Goal: Transaction & Acquisition: Purchase product/service

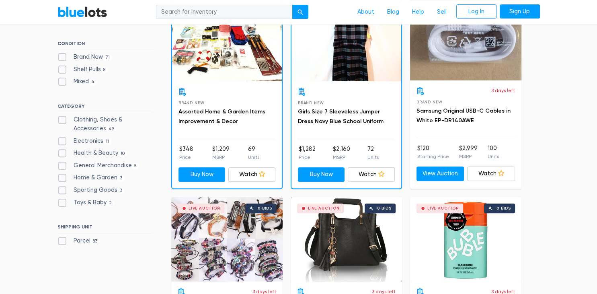
scroll to position [254, 0]
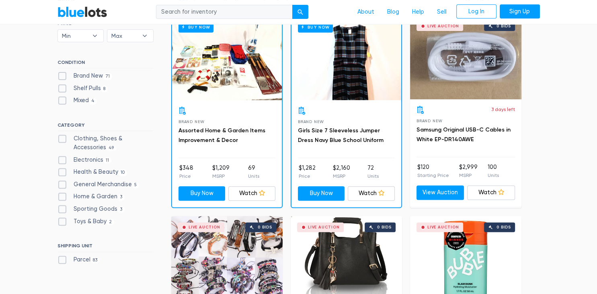
click at [93, 157] on label "Electronics 11" at bounding box center [84, 159] width 54 height 9
click at [63, 157] on input "Electronics 11" at bounding box center [59, 157] width 5 height 5
checkbox input "true"
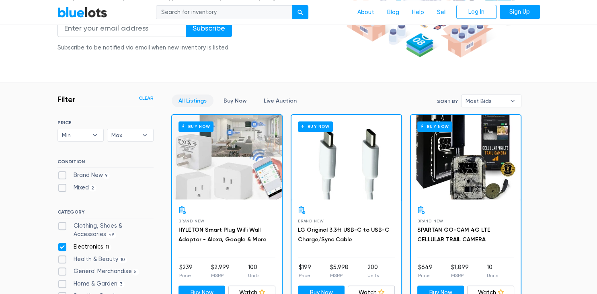
scroll to position [85, 0]
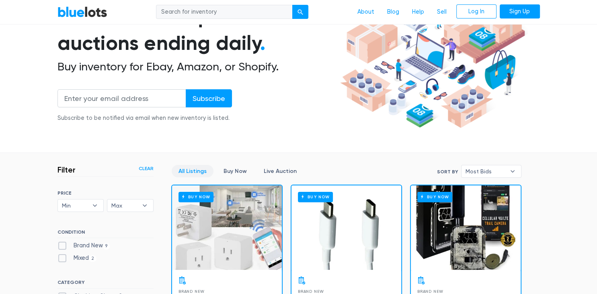
click at [99, 5] on div "BlueLots About Blog Help Sell Log In Sign Up" at bounding box center [298, 11] width 494 height 15
click at [94, 9] on link "BlueLots" at bounding box center [82, 12] width 50 height 12
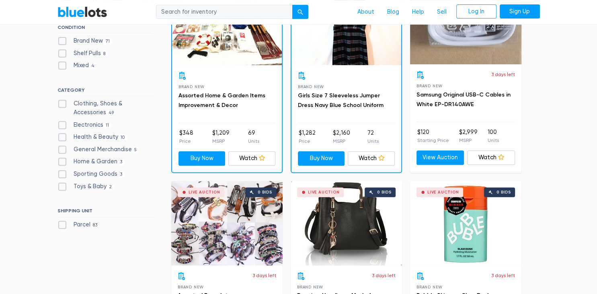
scroll to position [297, 0]
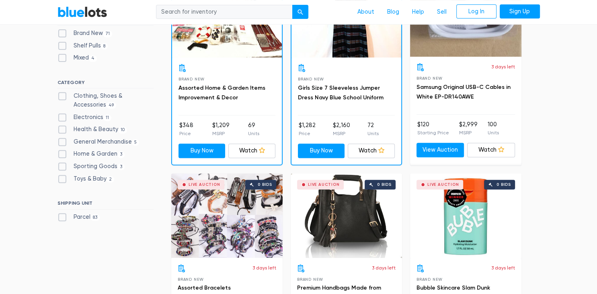
click at [131, 95] on label "Clothing, Shoes & Accessories 49" at bounding box center [105, 100] width 96 height 17
click at [63, 95] on Accessories"] "Clothing, Shoes & Accessories 49" at bounding box center [59, 94] width 5 height 5
checkbox Accessories"] "true"
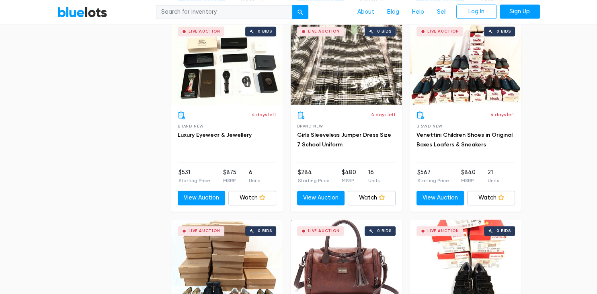
scroll to position [1234, 0]
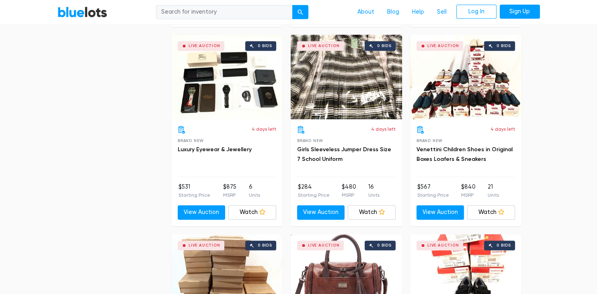
click at [251, 95] on div "Live Auction 0 bids" at bounding box center [226, 77] width 111 height 84
click at [87, 12] on link "BlueLots" at bounding box center [82, 12] width 50 height 12
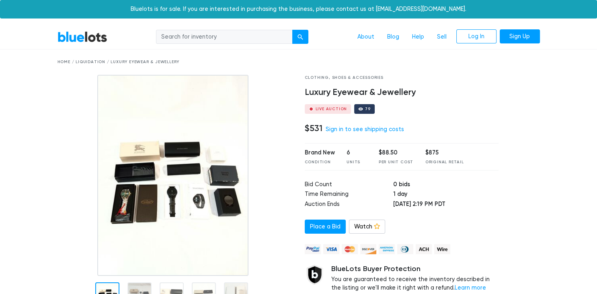
click at [205, 163] on img at bounding box center [172, 175] width 151 height 201
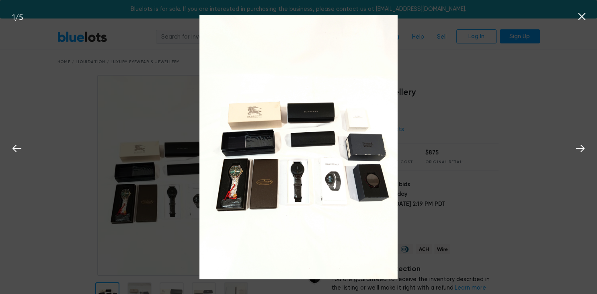
click at [249, 166] on img at bounding box center [298, 147] width 198 height 264
click at [581, 144] on icon at bounding box center [580, 148] width 12 height 12
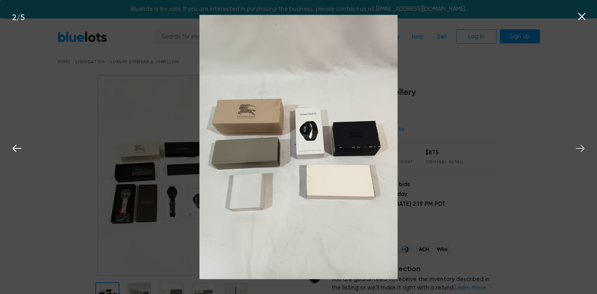
click at [581, 144] on icon at bounding box center [580, 148] width 12 height 12
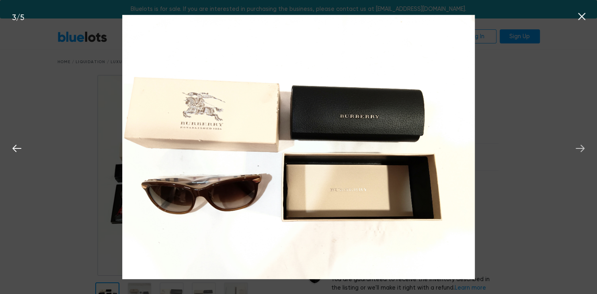
click at [581, 144] on icon at bounding box center [580, 148] width 12 height 12
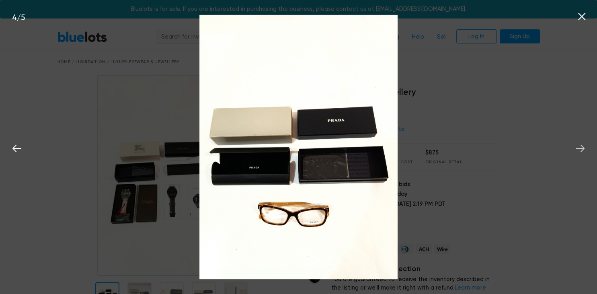
click at [581, 144] on icon at bounding box center [580, 148] width 12 height 12
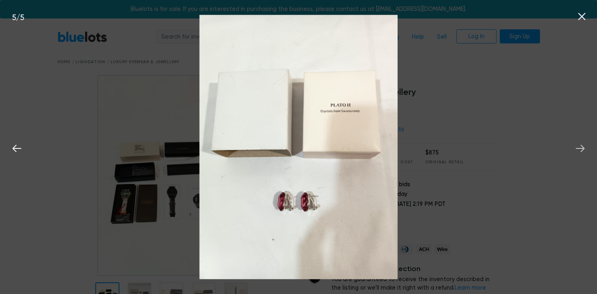
click at [581, 144] on icon at bounding box center [580, 148] width 12 height 12
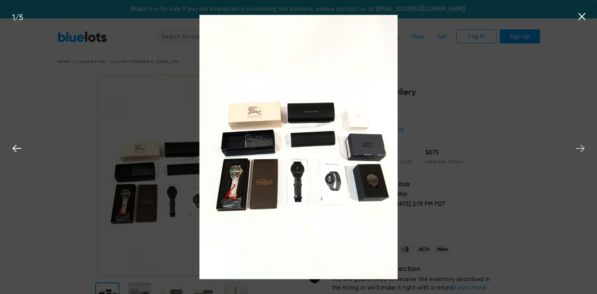
click at [581, 144] on icon at bounding box center [580, 148] width 12 height 12
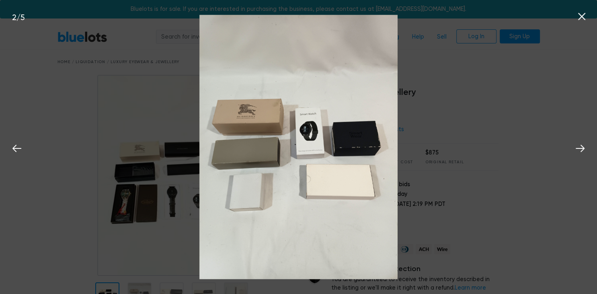
click at [583, 16] on icon at bounding box center [581, 16] width 7 height 7
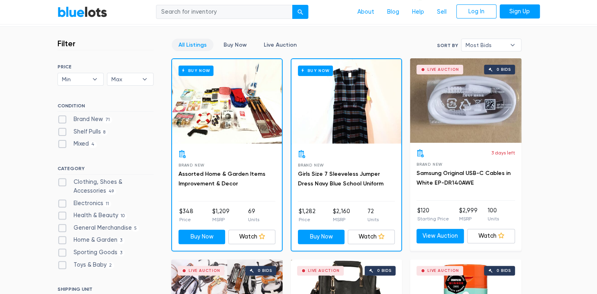
scroll to position [212, 0]
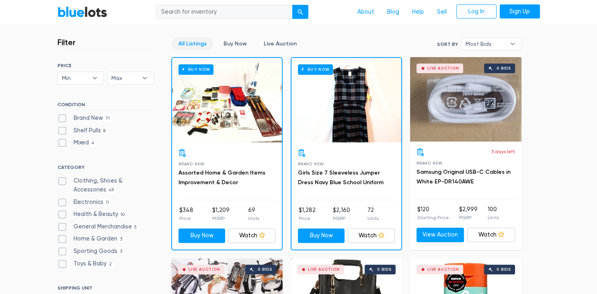
click at [89, 114] on label "Brand New 71" at bounding box center [84, 118] width 55 height 9
click at [63, 114] on New"] "Brand New 71" at bounding box center [59, 116] width 5 height 5
checkbox New"] "true"
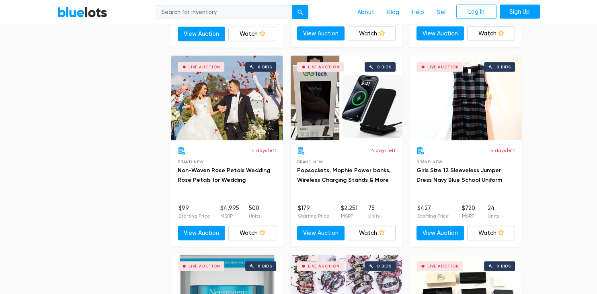
scroll to position [1616, 0]
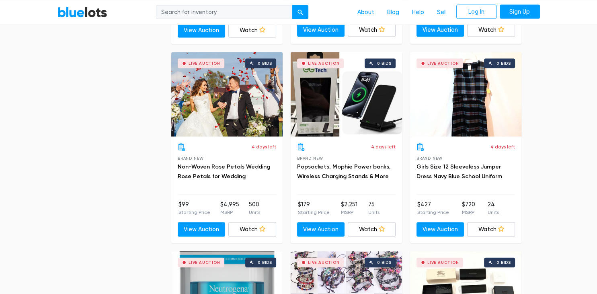
click at [362, 102] on div "Live Auction 0 bids" at bounding box center [345, 94] width 111 height 84
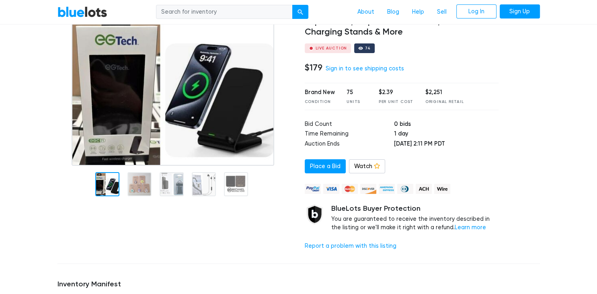
scroll to position [85, 0]
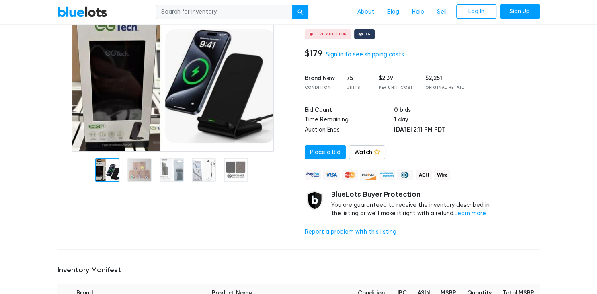
click at [225, 92] on img at bounding box center [173, 71] width 202 height 162
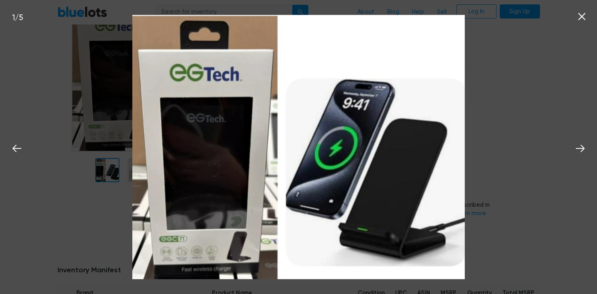
click at [354, 141] on img at bounding box center [298, 147] width 332 height 264
click at [577, 150] on icon at bounding box center [580, 148] width 12 height 12
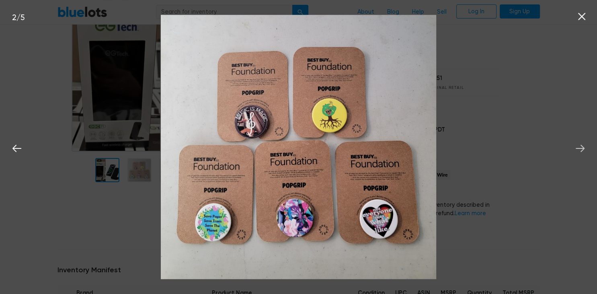
click at [577, 150] on icon at bounding box center [580, 148] width 12 height 12
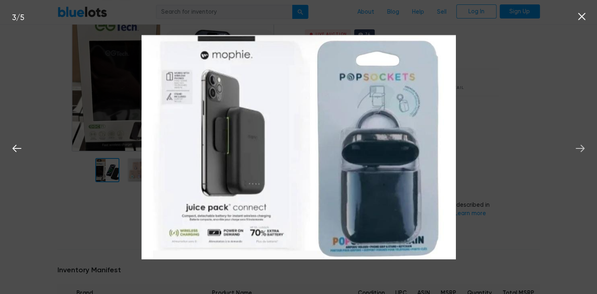
click at [577, 150] on icon at bounding box center [580, 148] width 12 height 12
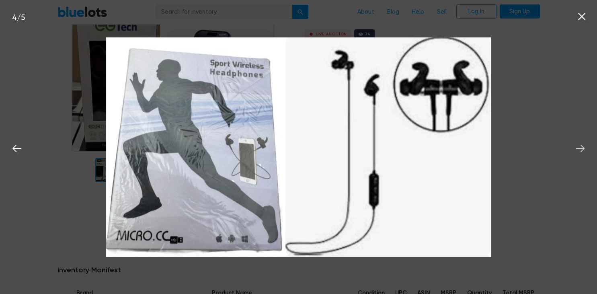
click at [577, 150] on icon at bounding box center [580, 148] width 12 height 12
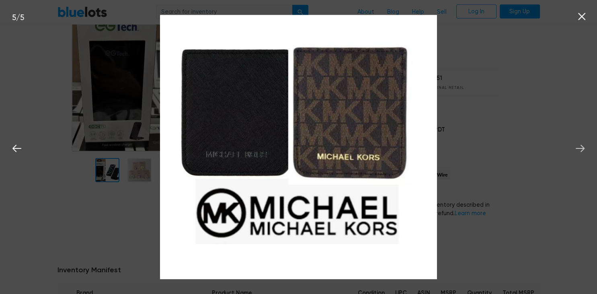
click at [577, 150] on icon at bounding box center [580, 148] width 12 height 12
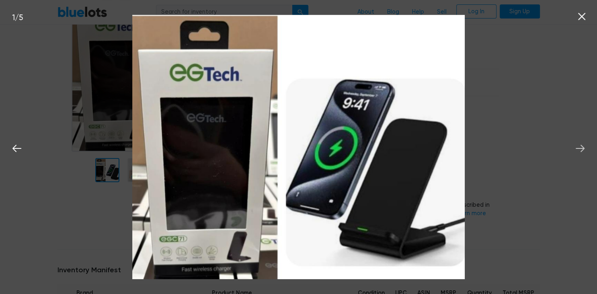
click at [577, 150] on icon at bounding box center [580, 148] width 12 height 12
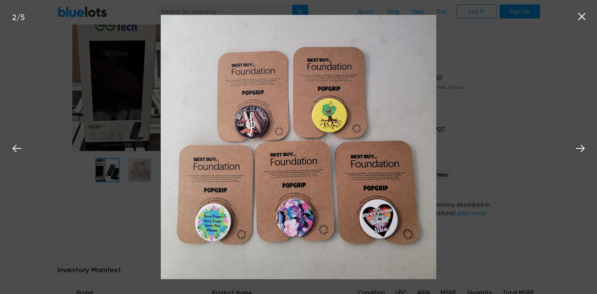
click at [581, 19] on icon at bounding box center [581, 16] width 12 height 12
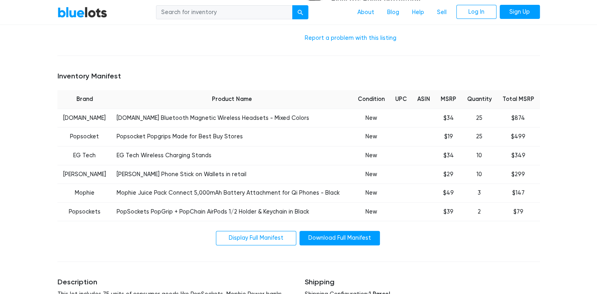
scroll to position [297, 0]
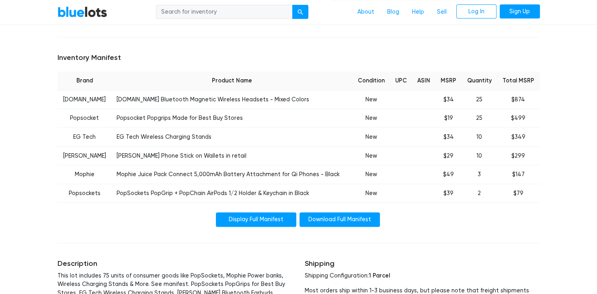
click at [253, 219] on link "Display Full Manifest" at bounding box center [256, 219] width 80 height 14
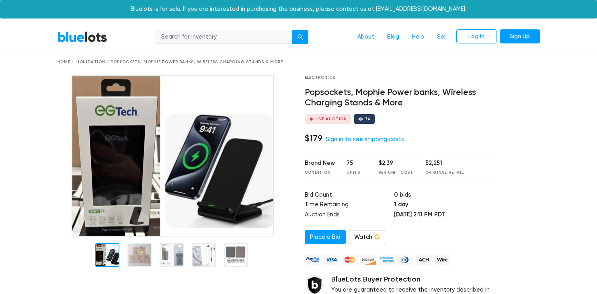
scroll to position [297, 0]
